Goal: Information Seeking & Learning: Learn about a topic

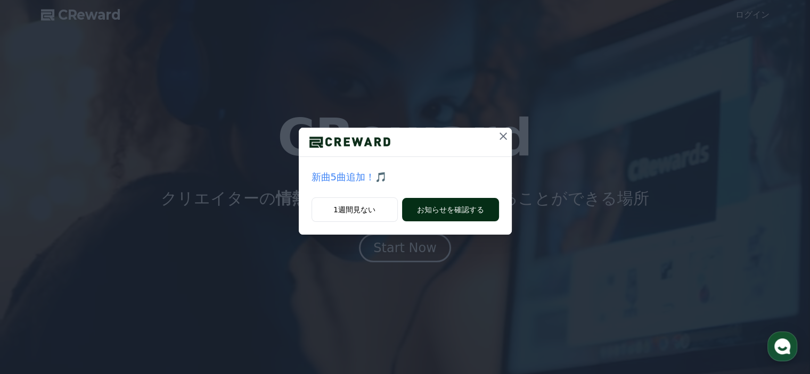
click at [447, 208] on button "お知らせを確認する" at bounding box center [450, 209] width 97 height 23
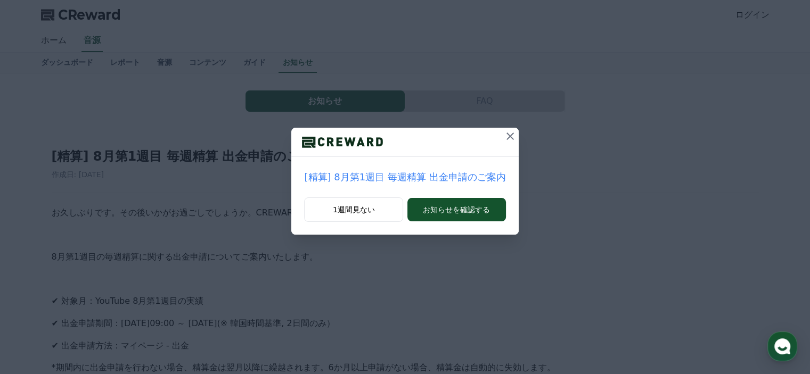
click at [505, 134] on icon at bounding box center [509, 136] width 13 height 13
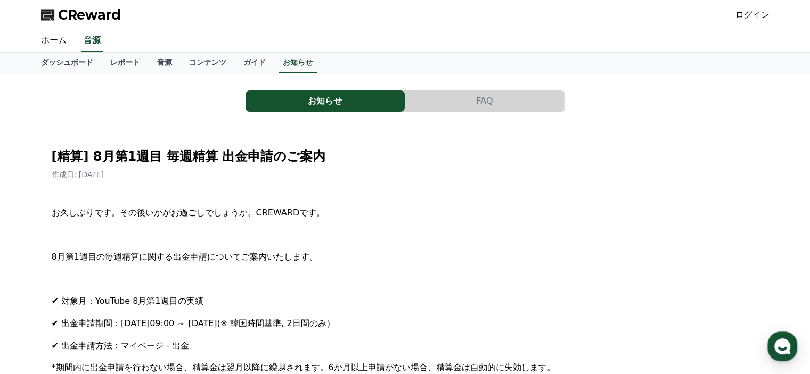
click at [488, 100] on button "FAQ" at bounding box center [484, 100] width 159 height 21
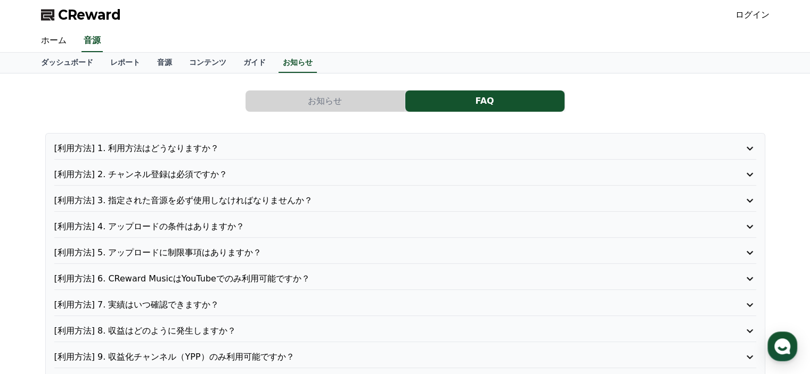
click at [172, 172] on p "[利用方法] 2. チャンネル登録は必須ですか？" at bounding box center [377, 174] width 646 height 13
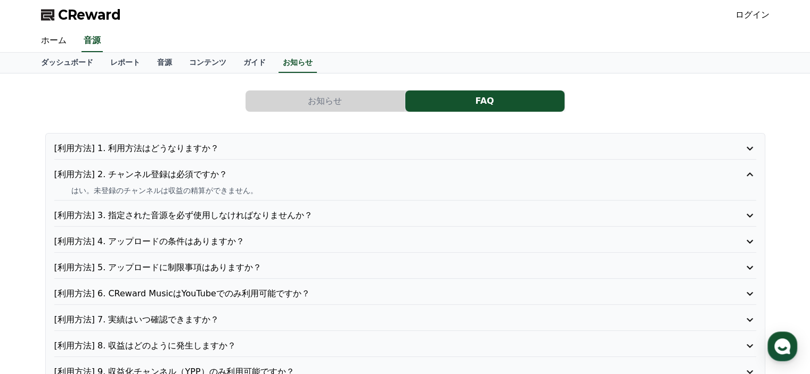
click at [170, 146] on p "[利用方法] 1. 利用方法はどうなりますか？" at bounding box center [377, 148] width 646 height 13
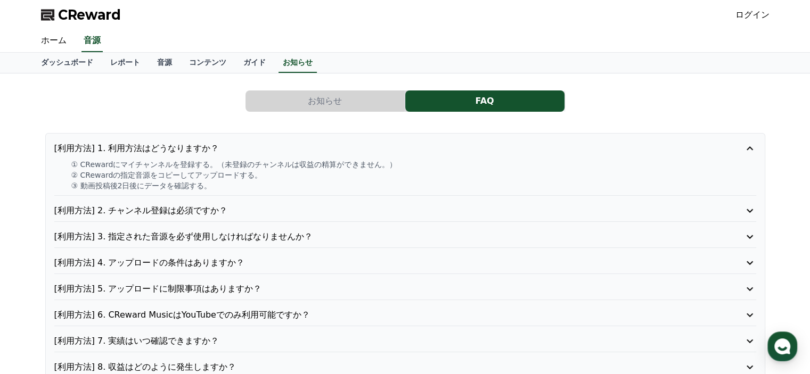
scroll to position [53, 0]
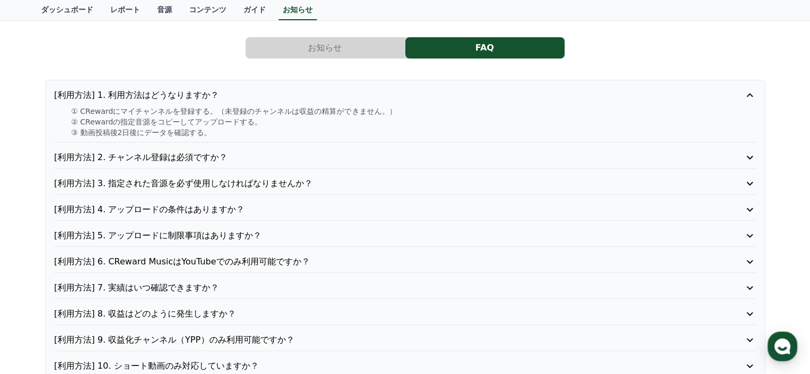
click at [216, 182] on p "[利用方法] 3. 指定された音源を必ず使用しなければなりませんか？" at bounding box center [377, 183] width 646 height 13
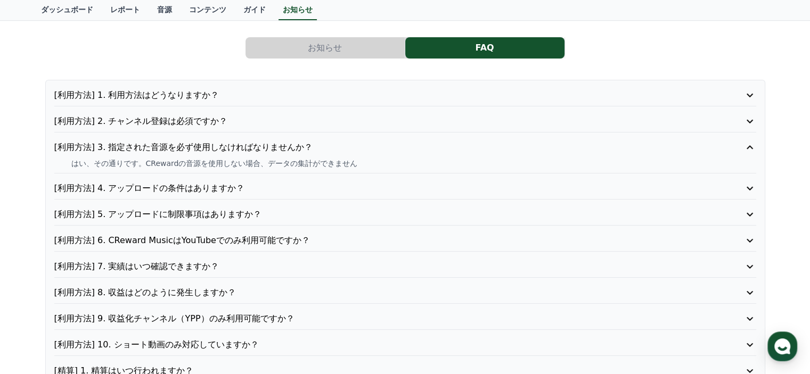
click at [216, 182] on p "[利用方法] 4. アップロードの条件はありますか？" at bounding box center [377, 188] width 646 height 13
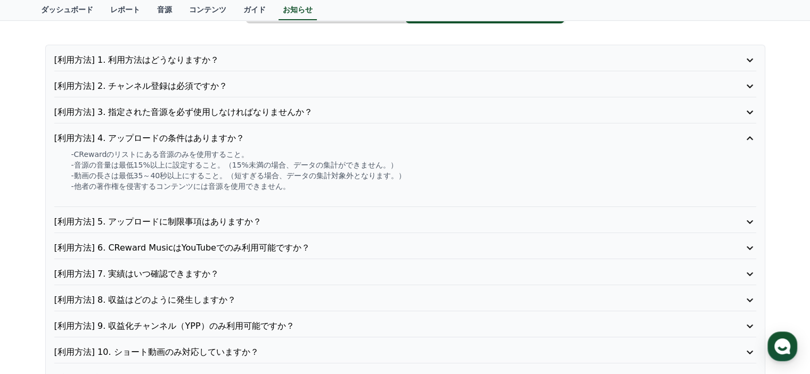
scroll to position [106, 0]
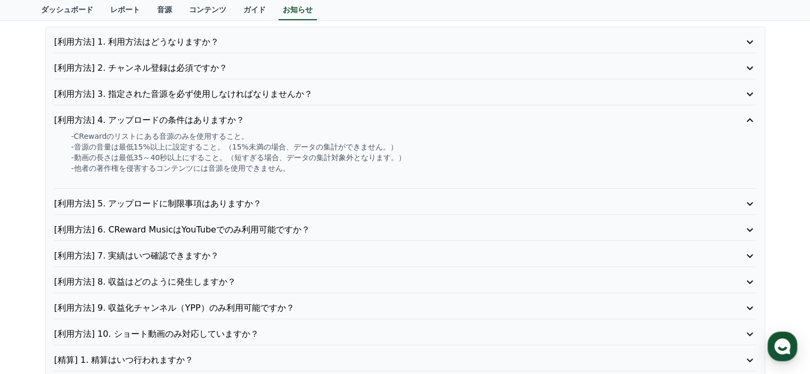
click at [234, 227] on p "[利用方法] 6. CReward MusicはYouTubeでのみ利用可能ですか？" at bounding box center [377, 230] width 646 height 13
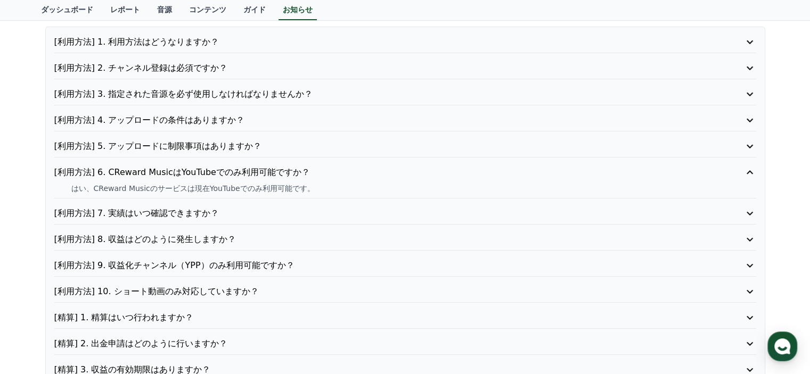
scroll to position [160, 0]
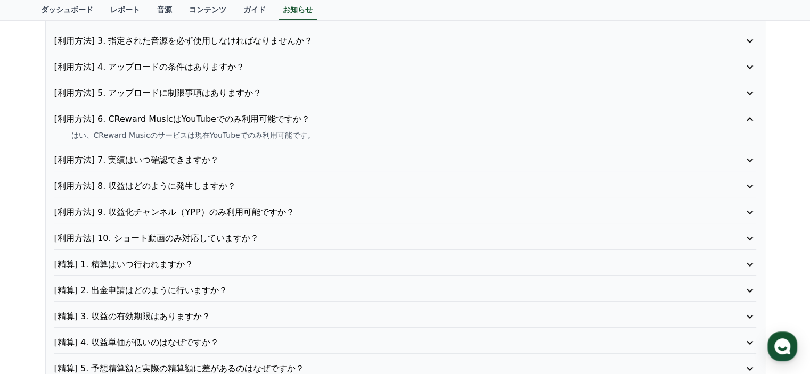
click at [230, 266] on p "[精算] 1. 精算はいつ行われますか？" at bounding box center [377, 264] width 646 height 13
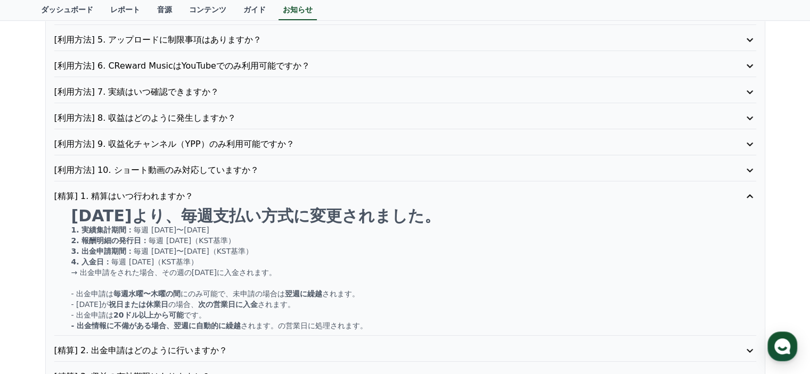
scroll to position [319, 0]
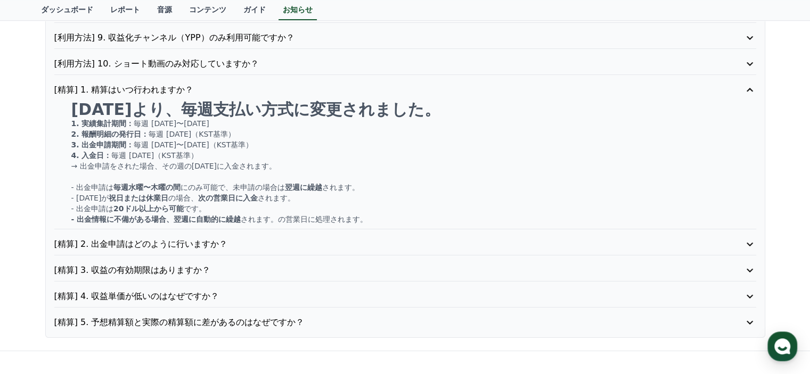
click at [165, 242] on p "[精算] 2. 出金申請はどのように行いますか？" at bounding box center [377, 244] width 646 height 13
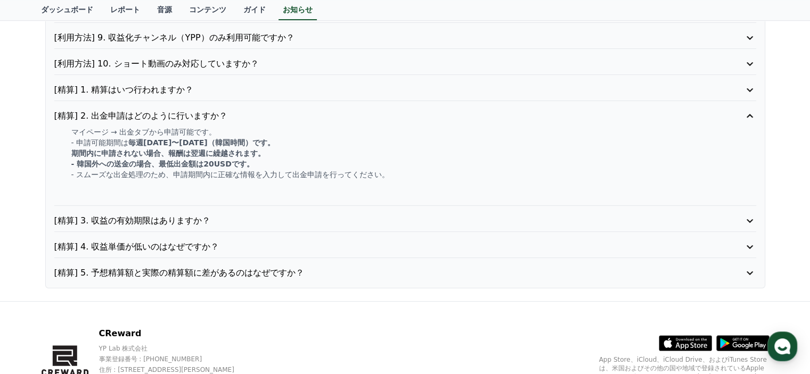
click at [266, 214] on p "[精算] 3. 収益の有効期限はありますか？" at bounding box center [377, 220] width 646 height 13
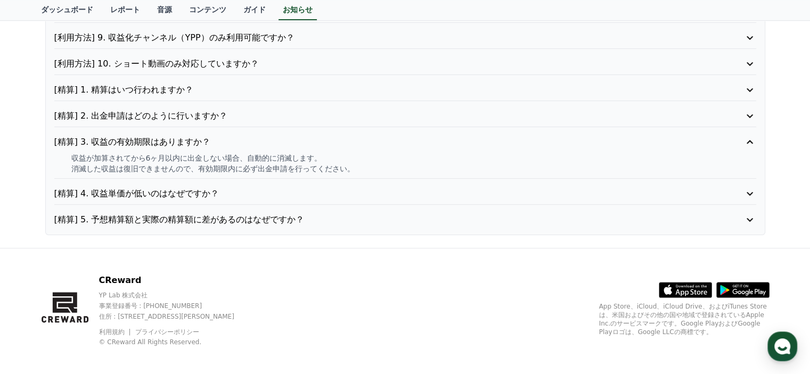
click at [264, 192] on p "[精算] 4. 収益単価が低いのはなぜですか？" at bounding box center [377, 193] width 646 height 13
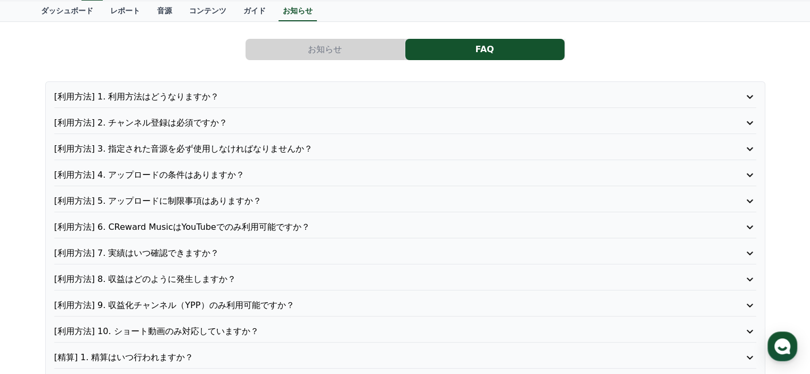
scroll to position [0, 0]
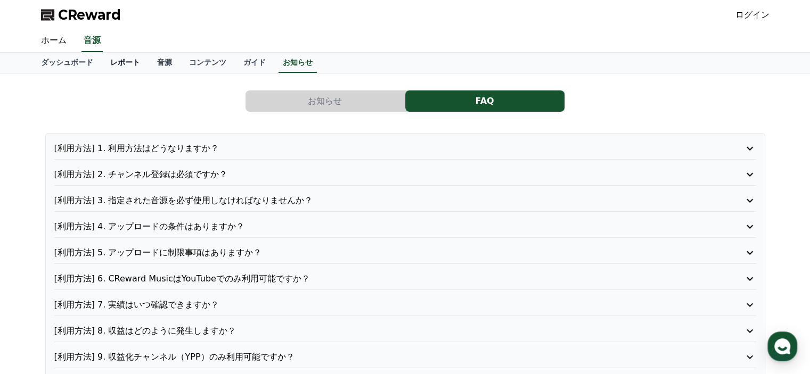
click at [113, 58] on link "レポート" at bounding box center [125, 63] width 47 height 20
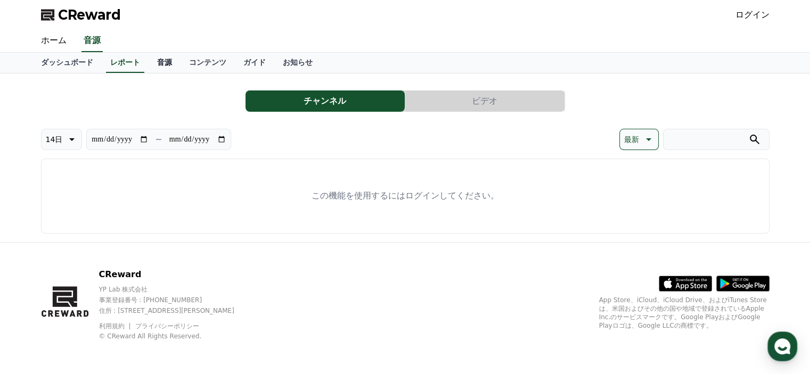
click at [150, 62] on link "音源" at bounding box center [164, 63] width 32 height 20
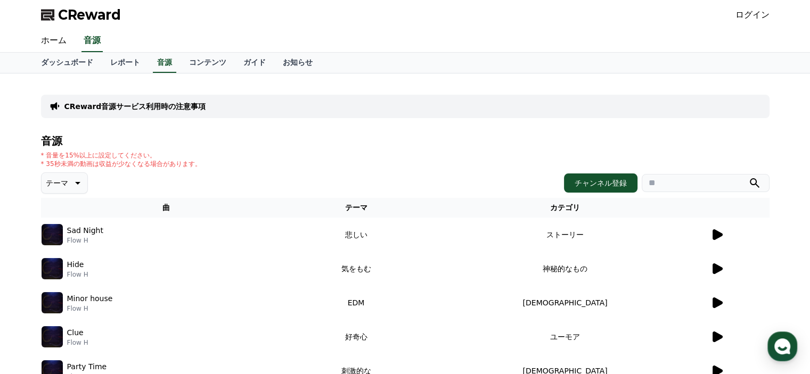
click at [716, 231] on icon at bounding box center [717, 234] width 10 height 11
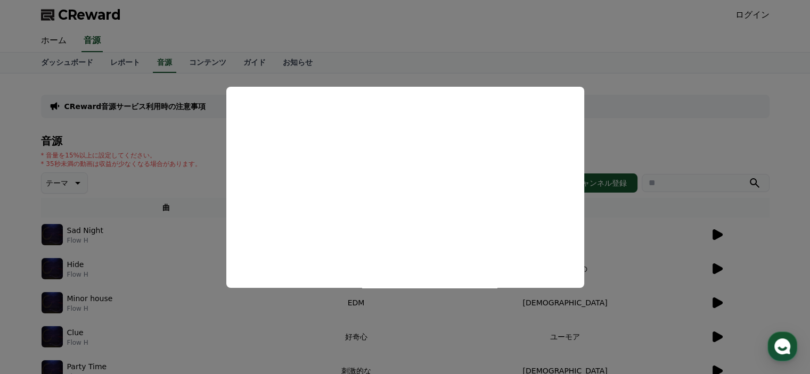
click at [712, 139] on button "close modal" at bounding box center [405, 187] width 810 height 374
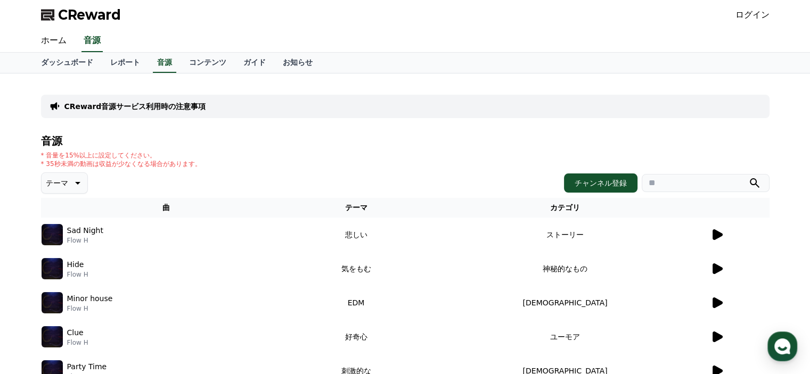
click at [717, 267] on icon at bounding box center [717, 268] width 10 height 11
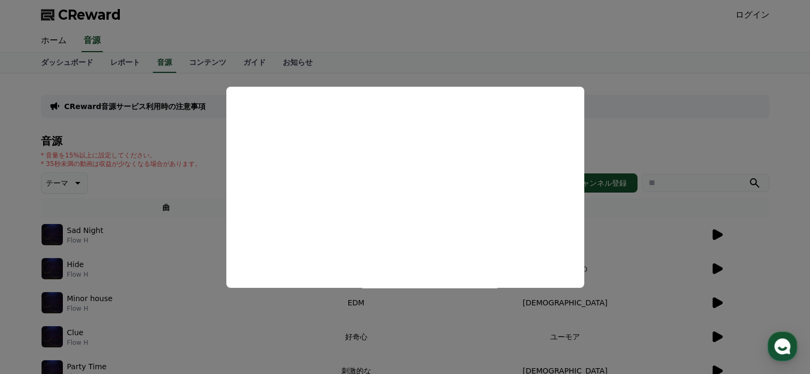
click at [649, 101] on button "close modal" at bounding box center [405, 187] width 810 height 374
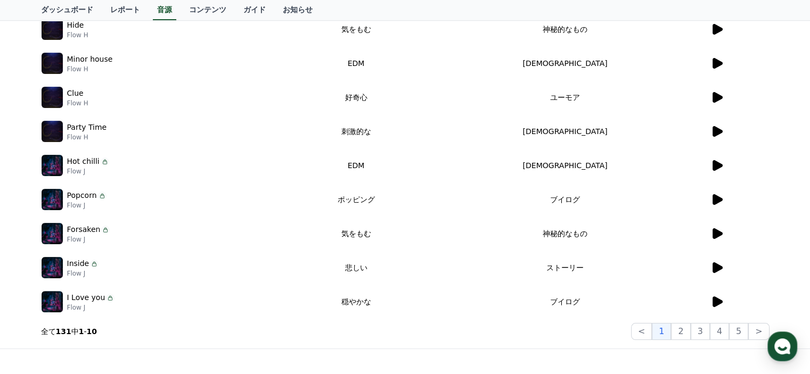
scroll to position [266, 0]
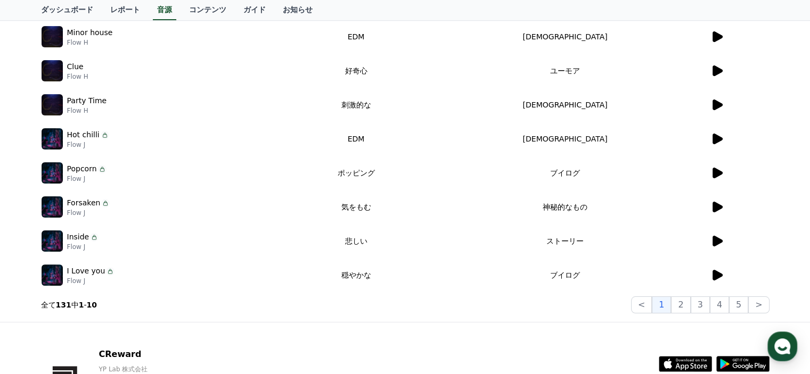
click at [714, 205] on icon at bounding box center [717, 207] width 10 height 11
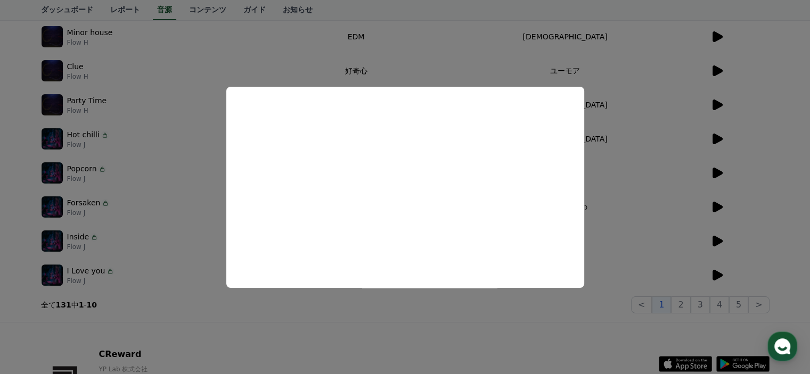
click at [773, 270] on button "close modal" at bounding box center [405, 187] width 810 height 374
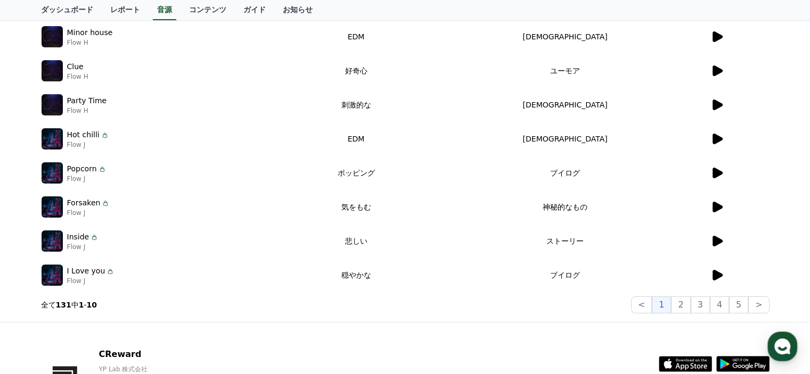
click at [717, 274] on icon at bounding box center [717, 275] width 10 height 11
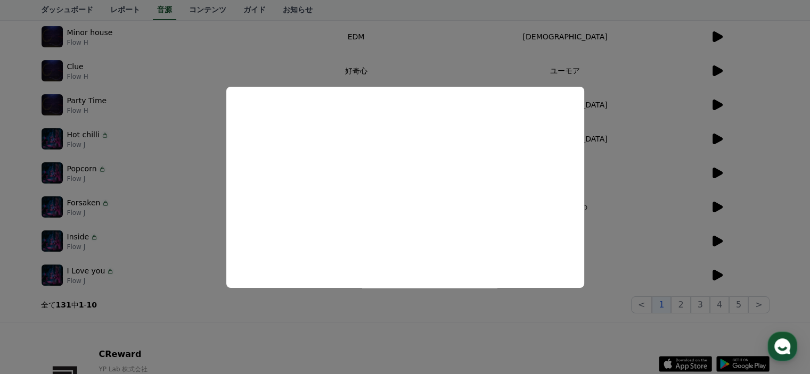
click at [764, 246] on button "close modal" at bounding box center [405, 187] width 810 height 374
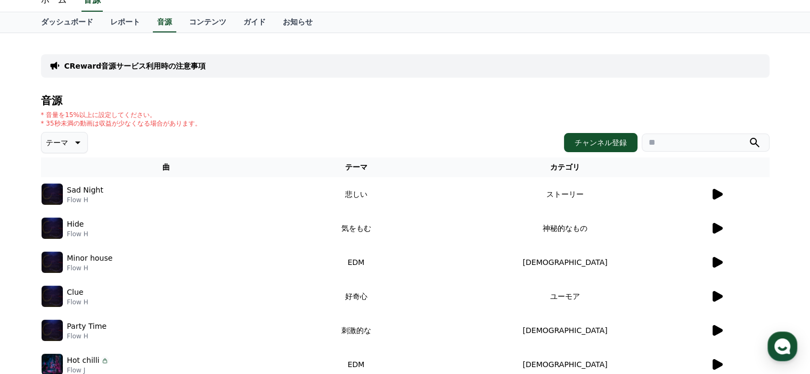
scroll to position [26, 0]
